Goal: Task Accomplishment & Management: Complete application form

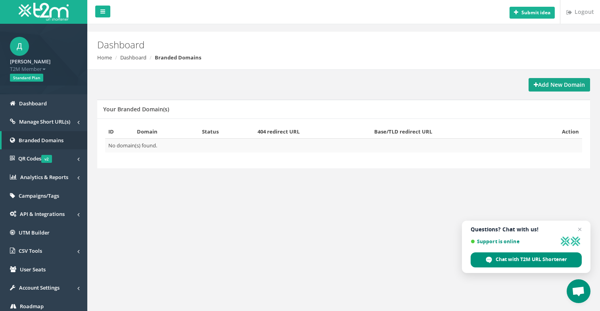
click at [578, 87] on strong "Add New Domain" at bounding box center [558, 85] width 51 height 8
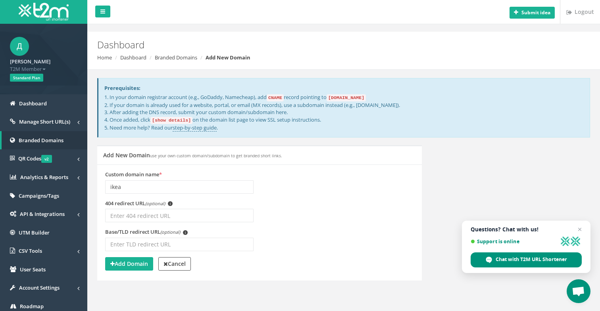
type input "ikea"
click at [140, 218] on input "404 redirect URL (optional) i" at bounding box center [179, 215] width 148 height 13
click at [117, 190] on input "ikea" at bounding box center [179, 186] width 148 height 13
click at [124, 213] on input "404 redirect URL (optional) i" at bounding box center [179, 215] width 148 height 13
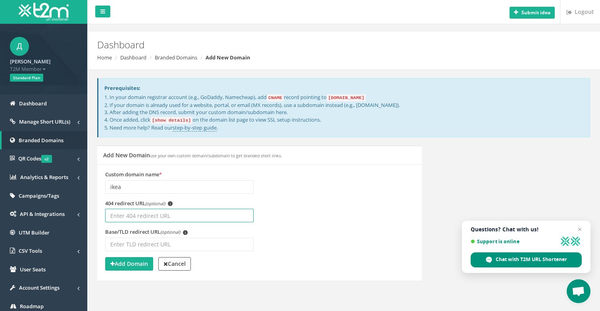
click at [124, 213] on input "404 redirect URL (optional) i" at bounding box center [179, 215] width 148 height 13
paste input "ikea"
type input "ikea"
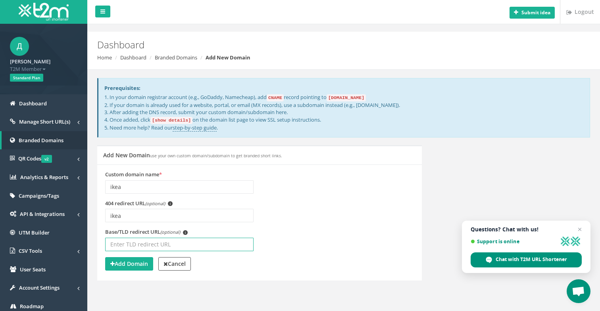
click at [135, 245] on input "Base/TLD redirect URL (optional) i" at bounding box center [179, 244] width 148 height 13
paste input "ikea"
type input "ikea"
click at [131, 266] on strong "Add Domain" at bounding box center [129, 264] width 38 height 8
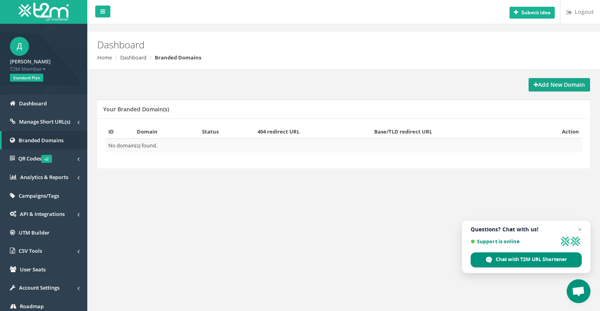
click at [576, 82] on strong "Add New Domain" at bounding box center [558, 85] width 51 height 8
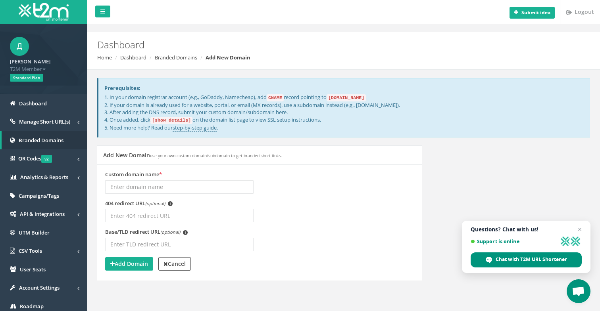
type input "[URL][DOMAIN_NAME]"
click at [155, 211] on input "404 redirect URL (optional) i" at bounding box center [179, 215] width 148 height 13
paste input "https://t2m.io/ikea-sele-16699"
drag, startPoint x: 195, startPoint y: 215, endPoint x: 132, endPoint y: 217, distance: 62.7
click at [132, 217] on input "https://t2m.io/ikea-sele-16699" at bounding box center [179, 215] width 148 height 13
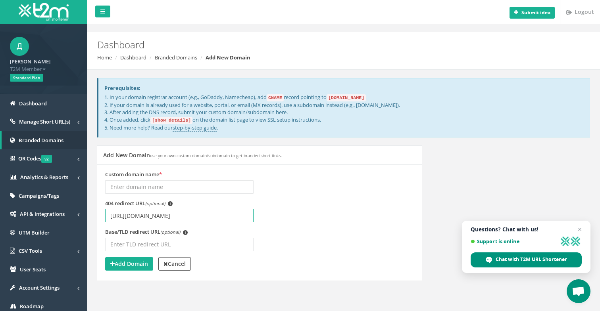
click at [190, 212] on input "[URL][DOMAIN_NAME]" at bounding box center [179, 215] width 148 height 13
drag, startPoint x: 190, startPoint y: 215, endPoint x: 129, endPoint y: 218, distance: 60.3
click at [129, 218] on input "[URL][DOMAIN_NAME]" at bounding box center [179, 215] width 148 height 13
type input "https://"
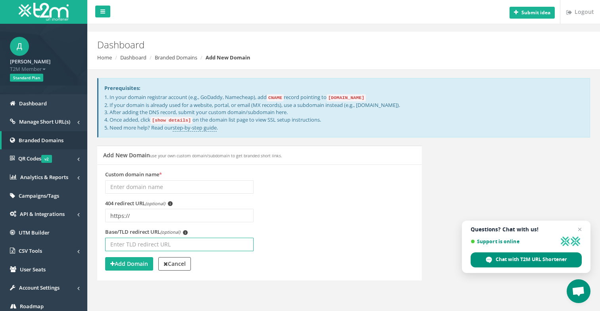
click at [122, 243] on input "Base/TLD redirect URL (optional) i" at bounding box center [179, 244] width 148 height 13
paste input "[URL][DOMAIN_NAME]"
drag, startPoint x: 214, startPoint y: 242, endPoint x: 145, endPoint y: 244, distance: 69.0
click at [145, 244] on input "[URL][DOMAIN_NAME]" at bounding box center [179, 244] width 148 height 13
type input "https://"
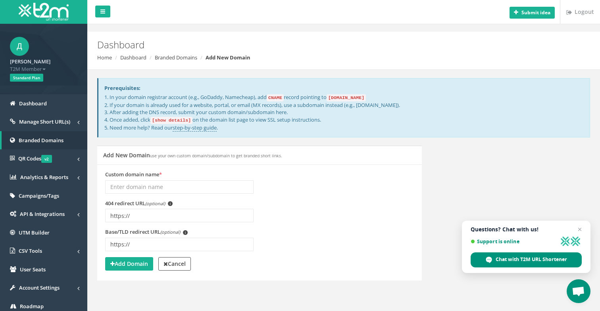
click at [282, 218] on div "404 redirect URL (optional) i https://" at bounding box center [259, 214] width 320 height 29
click at [137, 185] on input "Custom domain name *" at bounding box center [179, 186] width 148 height 13
type input "ikea"
click at [128, 262] on strong "Add Domain" at bounding box center [129, 264] width 38 height 8
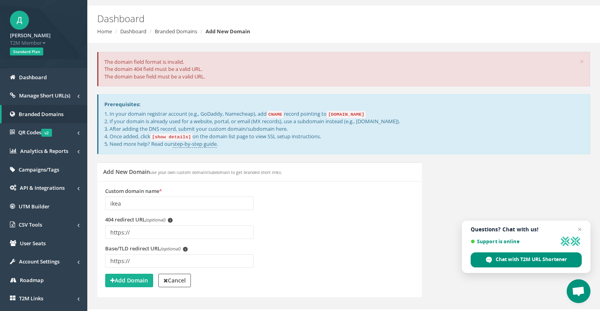
scroll to position [63, 0]
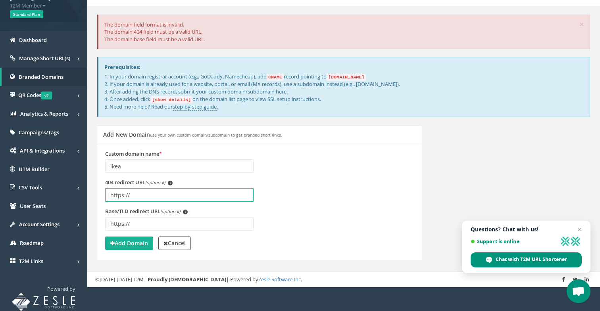
click at [156, 199] on input "https://" at bounding box center [179, 194] width 148 height 13
type input "https"
click at [136, 220] on input "https://" at bounding box center [179, 223] width 148 height 13
click at [132, 223] on input "https://" at bounding box center [179, 223] width 148 height 13
type input "https"
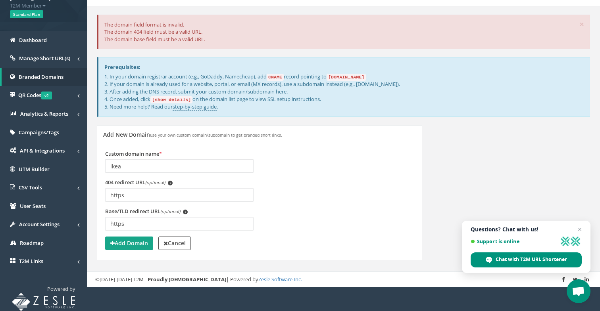
click at [129, 245] on strong "Add Domain" at bounding box center [129, 243] width 38 height 8
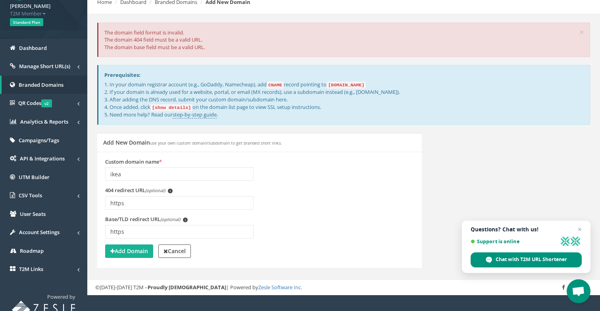
scroll to position [63, 0]
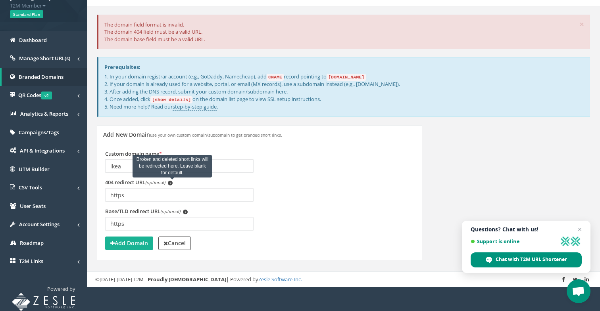
click at [172, 183] on span "i" at bounding box center [170, 183] width 5 height 5
click at [173, 188] on input "https" at bounding box center [179, 194] width 148 height 13
click at [376, 188] on div "404 redirect URL (optional) i Broken and deleted short links will be redirected…" at bounding box center [259, 193] width 320 height 29
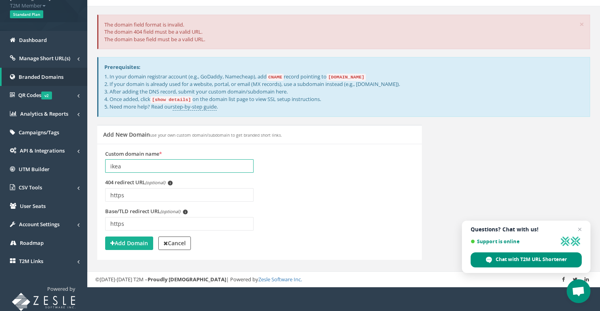
click at [111, 167] on input "ikea" at bounding box center [179, 165] width 148 height 13
paste input "[URL][DOMAIN_NAME]"
click at [206, 167] on input "ihttps://t2m.io/ikea-sele-16699kea" at bounding box center [179, 165] width 148 height 13
type input "ihttps://ikea"
click at [142, 251] on div "Custom domain name * ihttps://ikea 404 redirect URL (optional) i https i" at bounding box center [259, 202] width 324 height 116
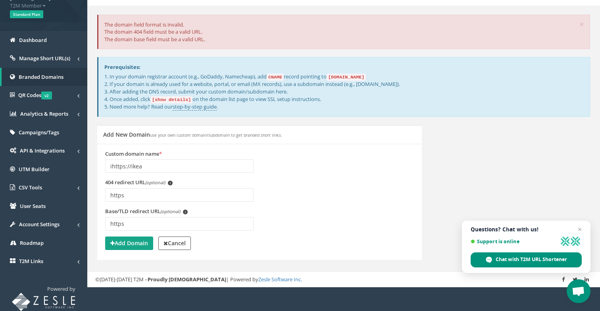
click at [140, 246] on strong "Add Domain" at bounding box center [129, 243] width 38 height 8
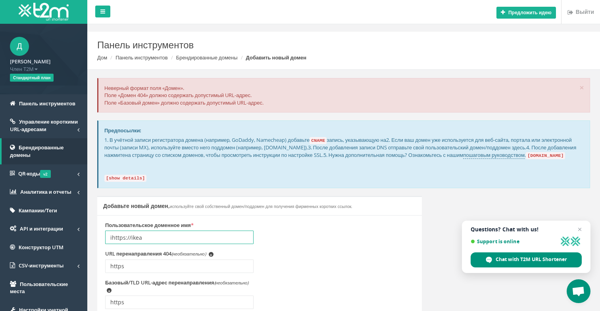
click at [140, 241] on input "ihttps://ikea" at bounding box center [179, 237] width 148 height 13
click at [132, 244] on input "ihttps://ikea" at bounding box center [179, 237] width 148 height 13
drag, startPoint x: 131, startPoint y: 245, endPoint x: 57, endPoint y: 243, distance: 73.8
click at [57, 243] on div "Д Даниїл Член T2M Выйти Стандартный план Панель инструментов Управление коротки…" at bounding box center [300, 182] width 600 height 364
paste input "https://t2m.io/ikea-sele-16699"
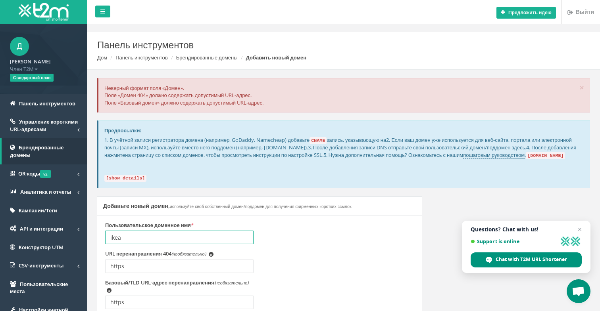
click at [132, 242] on input "ikea" at bounding box center [179, 237] width 148 height 13
click at [140, 243] on input "ike.a" at bounding box center [179, 237] width 148 height 13
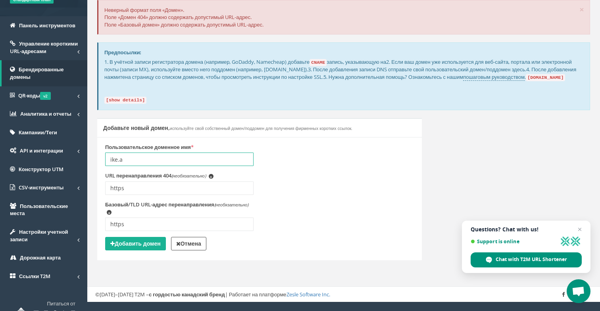
scroll to position [93, 0]
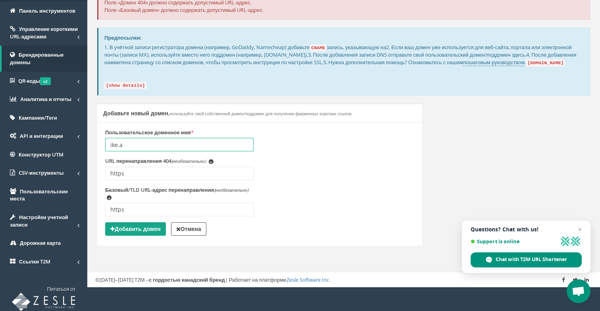
type input "ike.a"
click at [151, 233] on font "Добавить домен" at bounding box center [138, 229] width 46 height 8
